Goal: Task Accomplishment & Management: Manage account settings

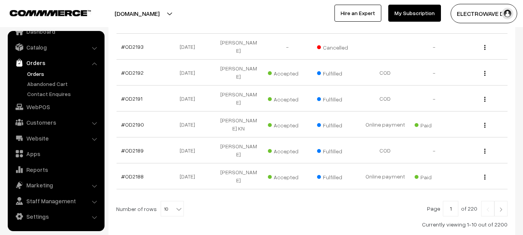
scroll to position [270, 0]
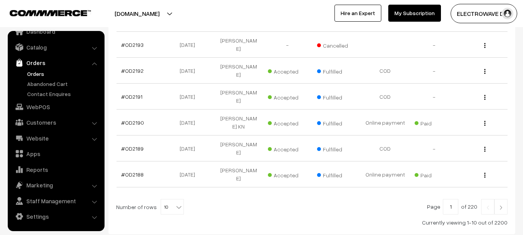
click at [176, 203] on b at bounding box center [179, 207] width 8 height 8
select select "100"
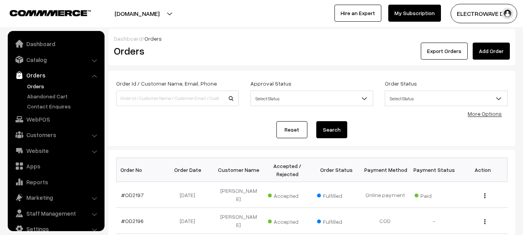
scroll to position [12, 0]
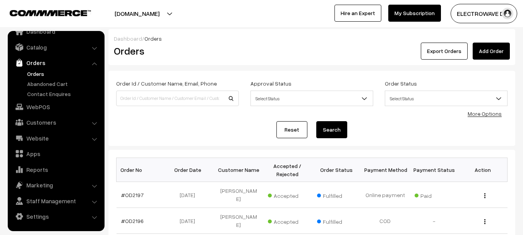
click at [37, 74] on link "Orders" at bounding box center [63, 74] width 77 height 8
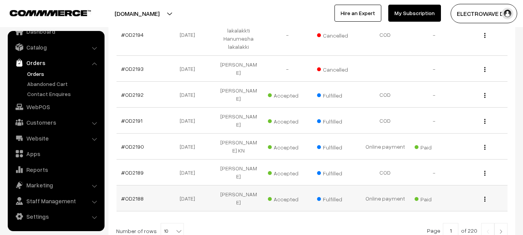
scroll to position [270, 0]
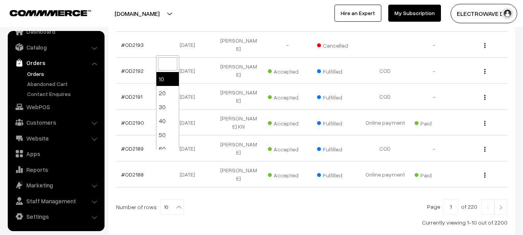
click at [161, 200] on span "10" at bounding box center [172, 207] width 22 height 15
select select "100"
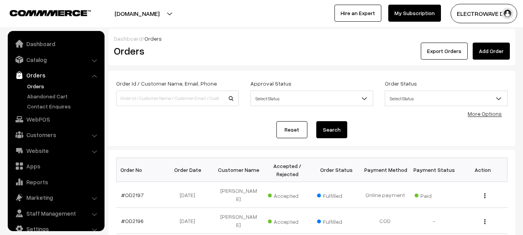
scroll to position [12, 0]
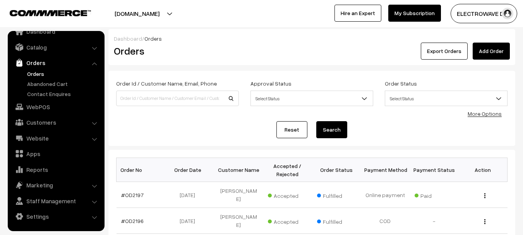
click at [40, 72] on link "Orders" at bounding box center [63, 74] width 77 height 8
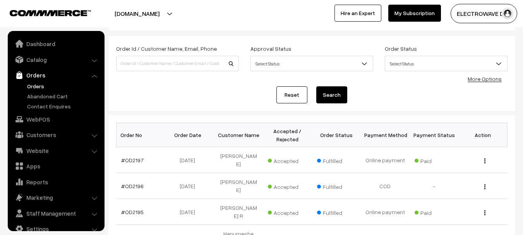
scroll to position [12, 0]
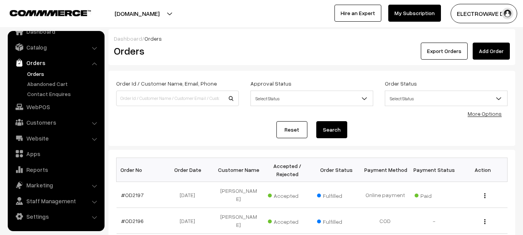
drag, startPoint x: 158, startPoint y: 7, endPoint x: 148, endPoint y: 27, distance: 22.5
click at [158, 9] on button "[DOMAIN_NAME]" at bounding box center [137, 13] width 99 height 19
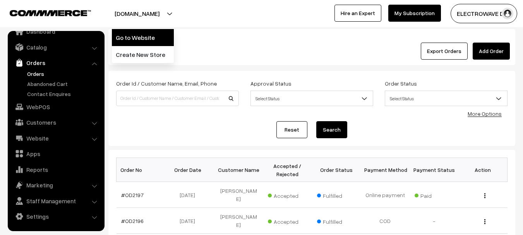
click at [145, 34] on link "Go to Website" at bounding box center [143, 37] width 62 height 17
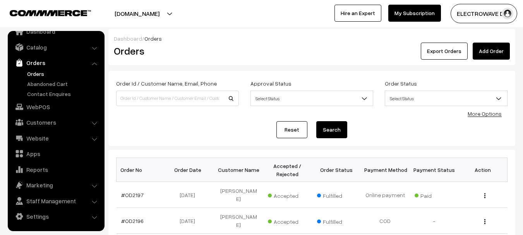
click at [34, 76] on link "Orders" at bounding box center [63, 74] width 77 height 8
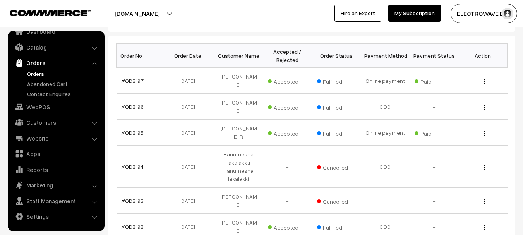
scroll to position [116, 0]
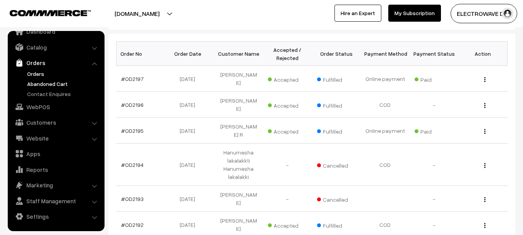
click at [50, 86] on link "Abandoned Cart" at bounding box center [63, 84] width 77 height 8
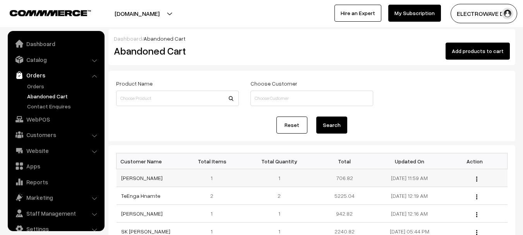
scroll to position [12, 0]
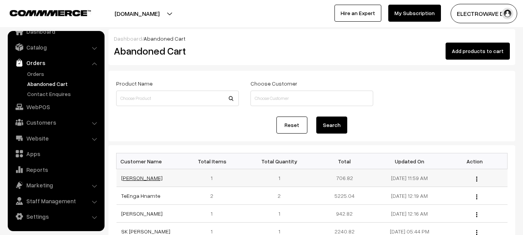
click at [136, 181] on link "Anil Yadav" at bounding box center [141, 178] width 41 height 7
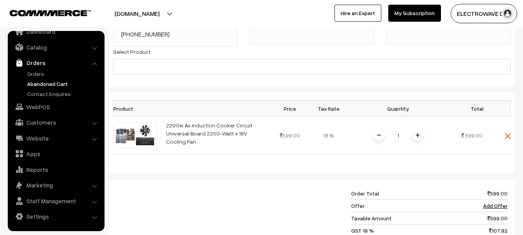
scroll to position [116, 0]
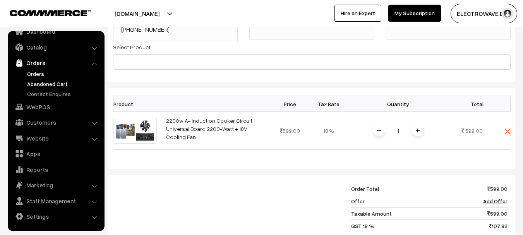
click at [33, 74] on link "Orders" at bounding box center [63, 74] width 77 height 8
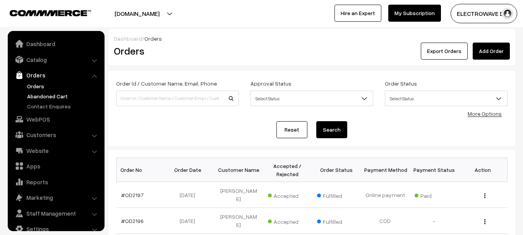
scroll to position [12, 0]
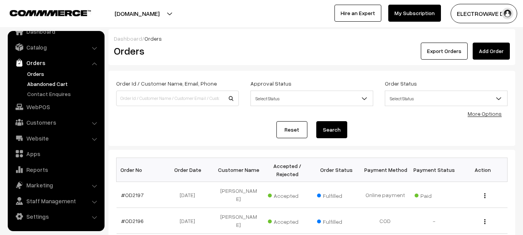
click at [39, 86] on link "Abandoned Cart" at bounding box center [63, 84] width 77 height 8
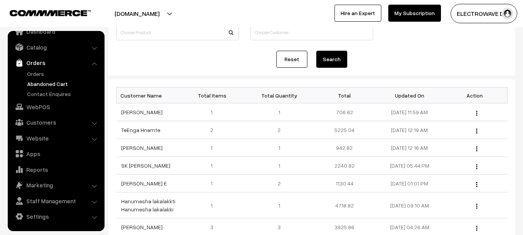
scroll to position [39, 0]
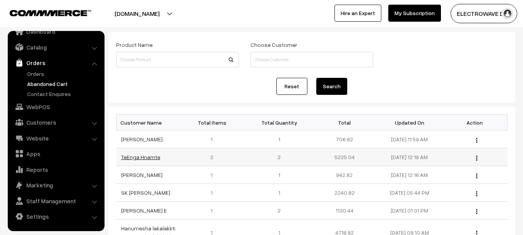
click at [151, 160] on link "TeEnga Hnamte" at bounding box center [140, 157] width 39 height 7
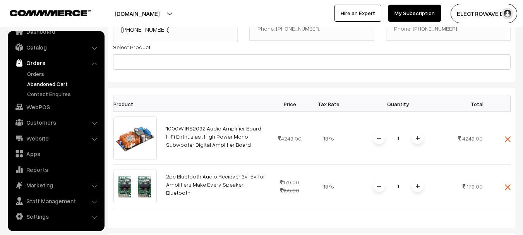
scroll to position [77, 0]
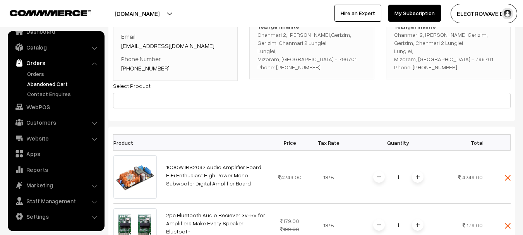
click at [57, 84] on link "Abandoned Cart" at bounding box center [63, 84] width 77 height 8
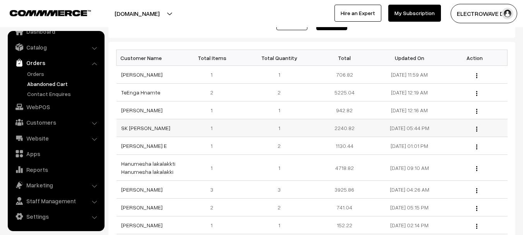
scroll to position [116, 0]
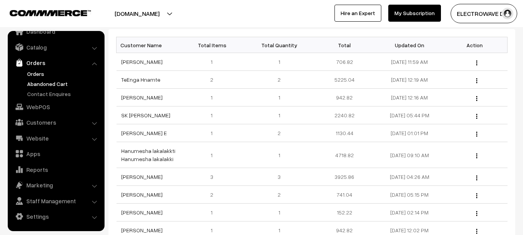
click at [41, 71] on link "Orders" at bounding box center [63, 74] width 77 height 8
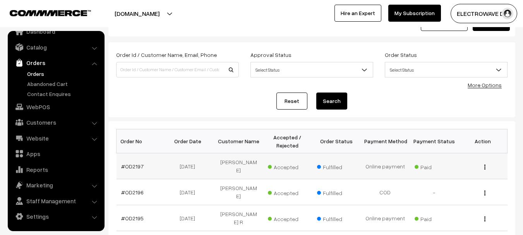
scroll to position [116, 0]
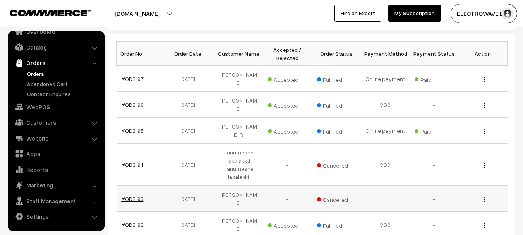
click at [134, 196] on link "#OD2193" at bounding box center [132, 199] width 22 height 7
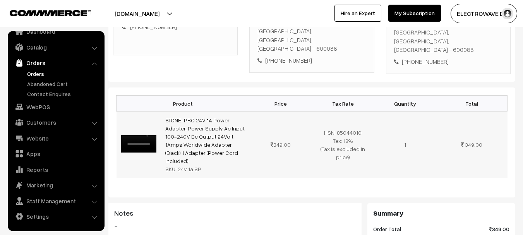
scroll to position [39, 0]
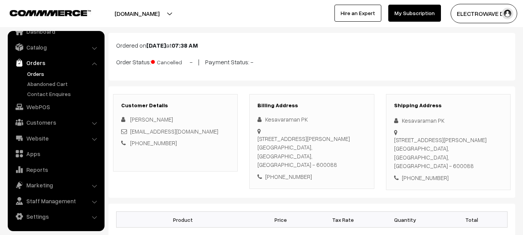
click at [41, 77] on link "Orders" at bounding box center [63, 74] width 77 height 8
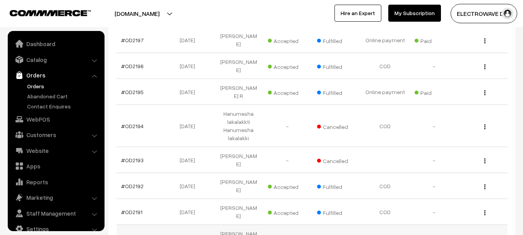
scroll to position [12, 0]
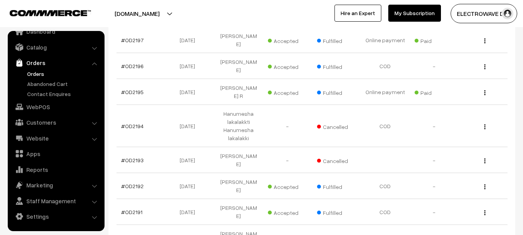
click at [158, 14] on button "[DOMAIN_NAME]" at bounding box center [137, 13] width 99 height 19
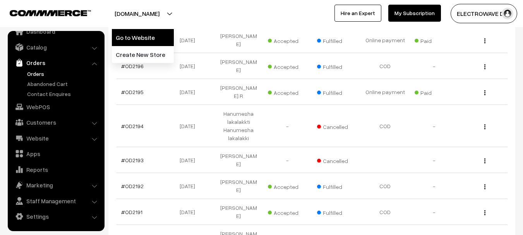
click at [151, 34] on link "Go to Website" at bounding box center [143, 37] width 62 height 17
